Goal: Transaction & Acquisition: Subscribe to service/newsletter

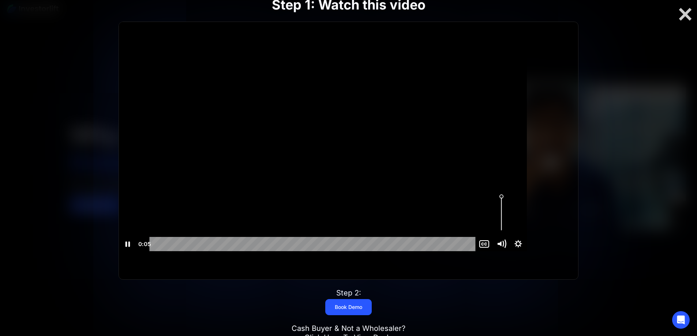
click at [512, 253] on icon "Mute" at bounding box center [501, 243] width 20 height 17
click at [502, 246] on icon "Unmute" at bounding box center [500, 243] width 4 height 5
click at [501, 246] on icon "Mute" at bounding box center [499, 243] width 4 height 5
click at [502, 246] on icon "Unmute" at bounding box center [500, 244] width 3 height 4
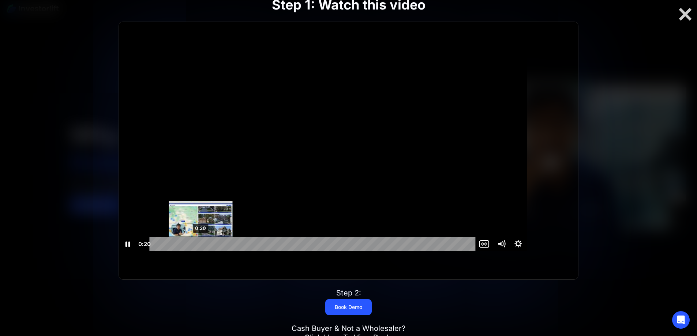
scroll to position [0, 0]
drag, startPoint x: 381, startPoint y: 260, endPoint x: 129, endPoint y: 248, distance: 251.8
click at [131, 250] on div "Step 1: Watch this video Click for sound @keyframes VOLUME_SMALL_WAVE_FLASH { 0…" at bounding box center [348, 168] width 557 height 390
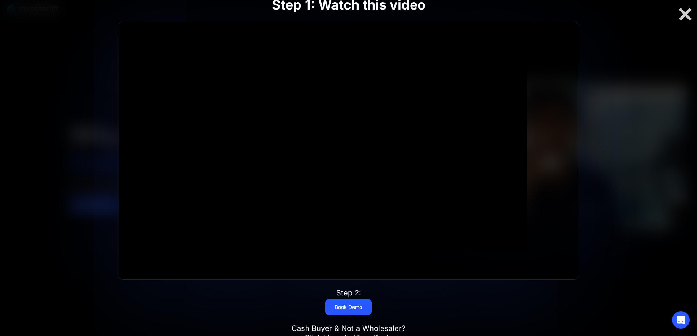
scroll to position [73, 0]
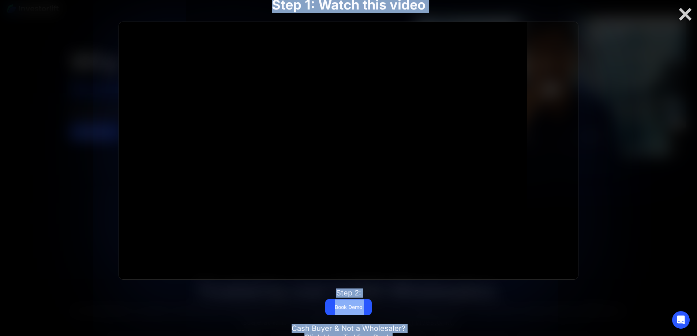
drag, startPoint x: 690, startPoint y: 16, endPoint x: 658, endPoint y: 131, distance: 119.9
click at [658, 131] on div "Step 1: Watch this video Click for sound @keyframes VOLUME_SMALL_WAVE_FLASH { 0…" at bounding box center [348, 168] width 697 height 336
click at [481, 291] on div "Step 1: Watch this video Click for sound @keyframes VOLUME_SMALL_WAVE_FLASH { 0…" at bounding box center [348, 168] width 557 height 390
click at [613, 180] on div "Step 1: Watch this video Click for sound @keyframes VOLUME_SMALL_WAVE_FLASH { 0…" at bounding box center [348, 168] width 557 height 390
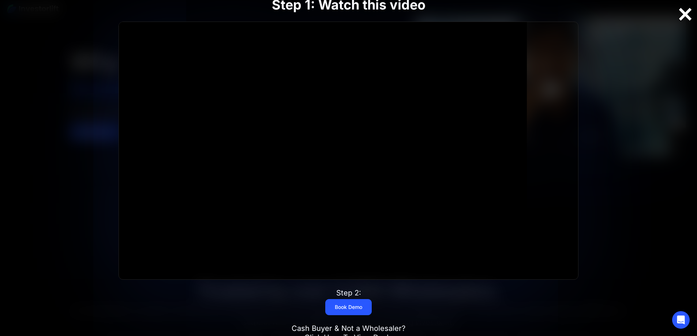
click at [687, 15] on div at bounding box center [684, 14] width 23 height 15
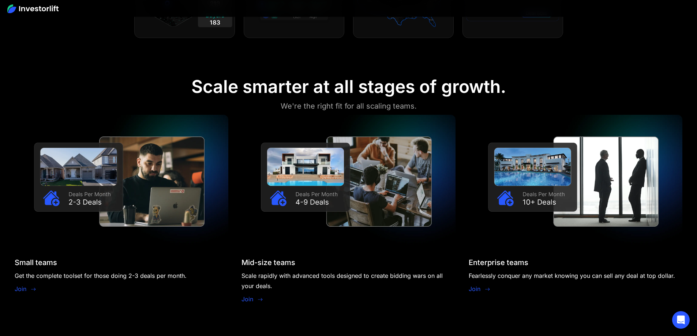
scroll to position [731, 0]
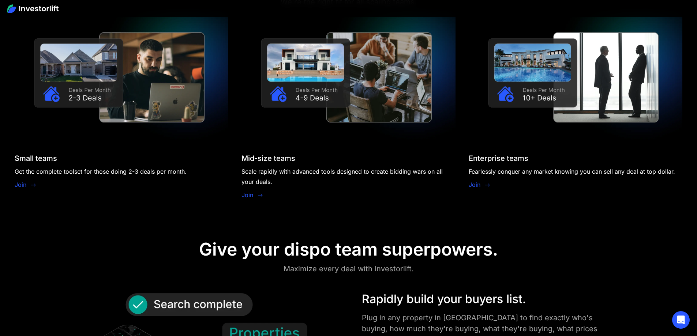
click at [26, 180] on link "Join" at bounding box center [21, 184] width 12 height 9
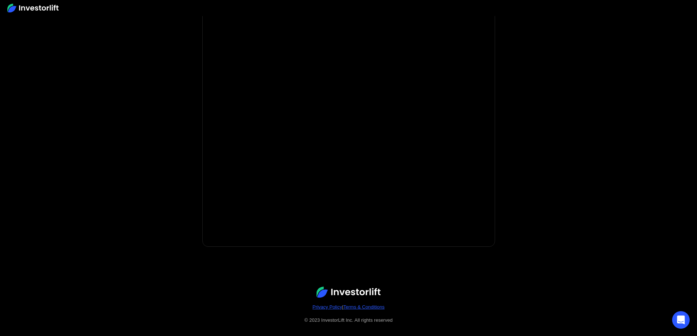
scroll to position [102, 0]
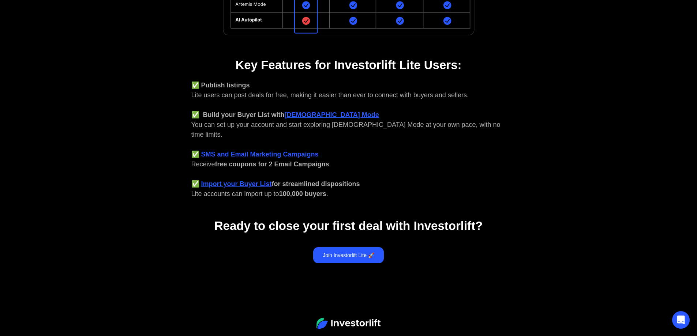
scroll to position [256, 0]
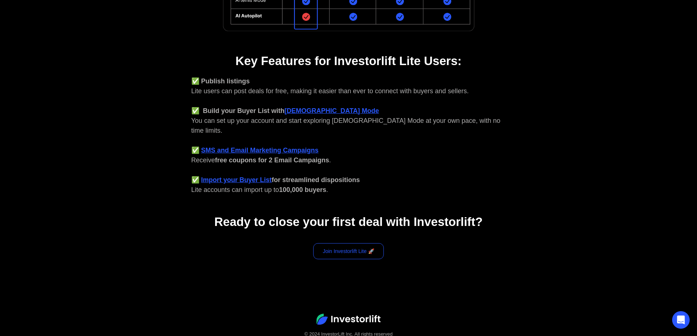
click at [356, 245] on link "Join Investorlift Lite 🚀" at bounding box center [348, 251] width 71 height 16
